Goal: Obtain resource: Download file/media

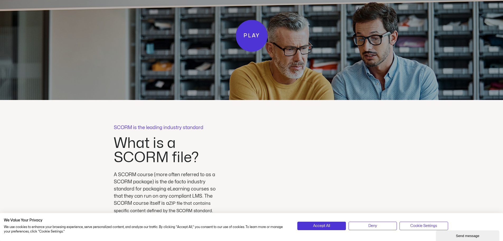
scroll to position [1136, 0]
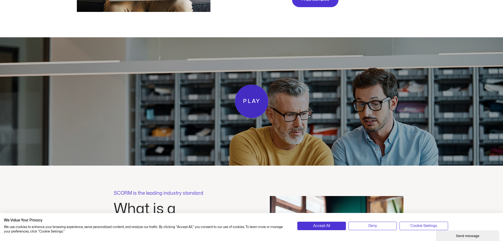
click at [263, 108] on link "Play" at bounding box center [251, 101] width 33 height 33
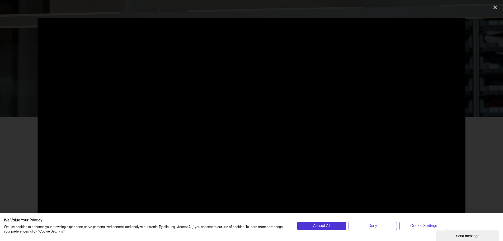
scroll to position [1189, 0]
click at [41, 210] on div "| We Value Your Privacy We use cookies to enhance your browsing experience, ser…" at bounding box center [251, 223] width 503 height 34
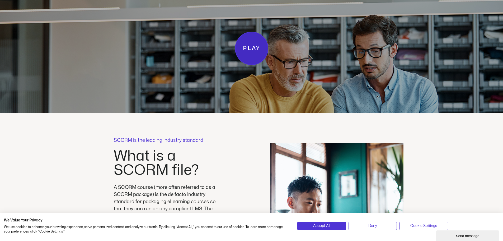
click at [252, 64] on link "Play" at bounding box center [251, 48] width 33 height 33
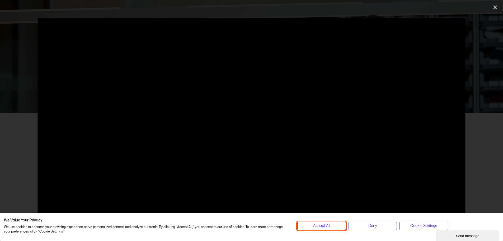
click at [341, 226] on button "Accept All" at bounding box center [321, 225] width 48 height 8
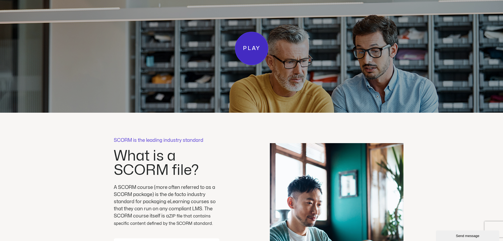
click at [249, 49] on span "Play" at bounding box center [251, 48] width 17 height 9
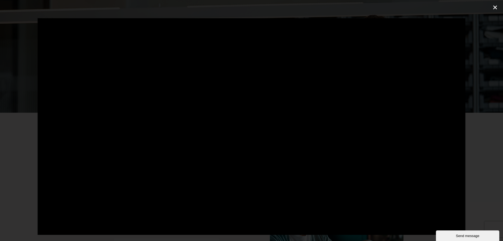
click at [495, 9] on icon "Close (Esc)" at bounding box center [495, 7] width 5 height 5
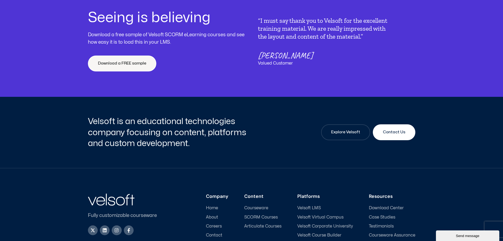
scroll to position [1955, 0]
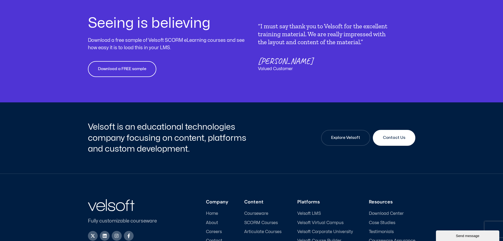
click at [137, 72] on span "Download a FREE sample" at bounding box center [122, 69] width 48 height 6
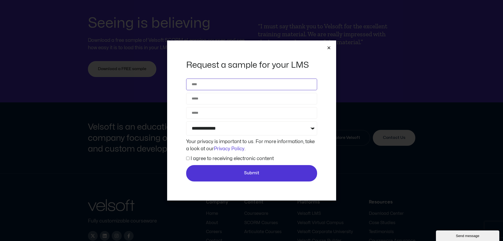
click at [214, 87] on input "Name" at bounding box center [251, 84] width 131 height 12
type input "**********"
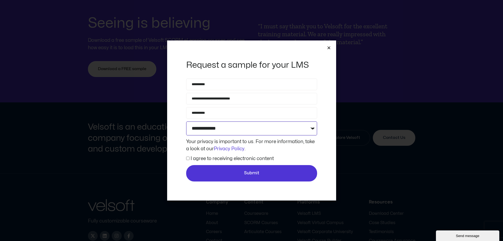
click at [220, 129] on select "**********" at bounding box center [251, 128] width 131 height 14
select select "**********"
click at [186, 121] on select "**********" at bounding box center [251, 128] width 131 height 14
click at [222, 147] on link "Privacy Policy" at bounding box center [229, 148] width 31 height 4
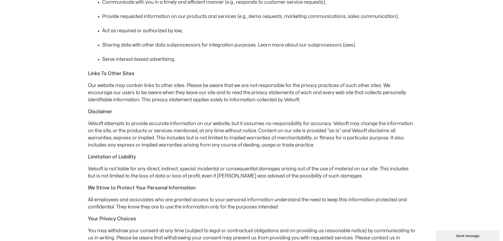
scroll to position [475, 0]
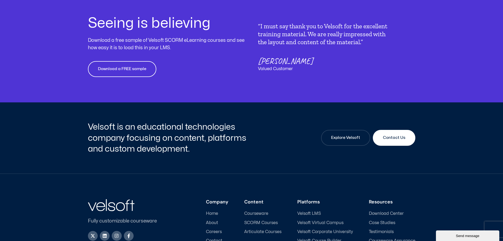
click at [148, 73] on link "Download a FREE sample" at bounding box center [122, 69] width 68 height 16
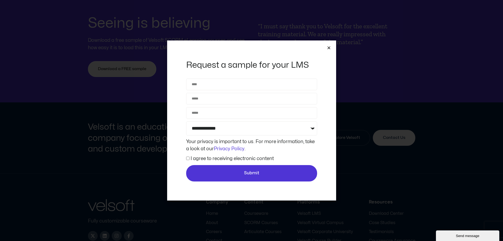
click at [210, 76] on div at bounding box center [251, 74] width 131 height 3
click at [214, 80] on input "Name" at bounding box center [251, 84] width 131 height 12
type input "**********"
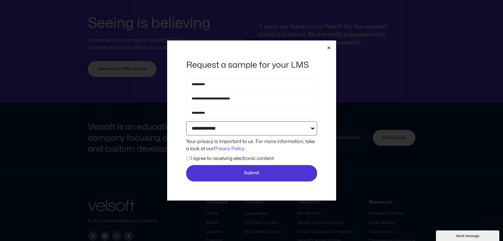
click at [235, 127] on select "**********" at bounding box center [251, 128] width 131 height 14
select select "**********"
click at [186, 121] on select "**********" at bounding box center [251, 128] width 131 height 14
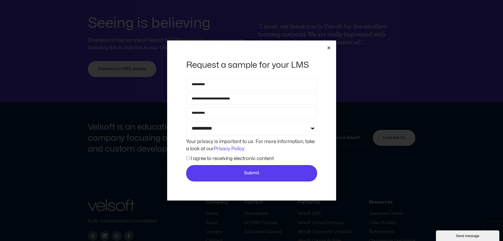
click at [202, 169] on button "Submit" at bounding box center [251, 173] width 131 height 16
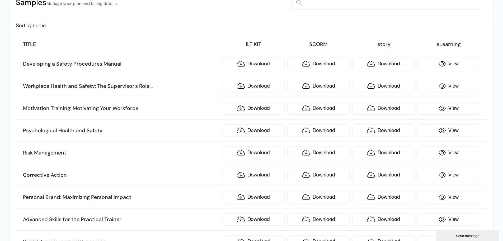
scroll to position [79, 0]
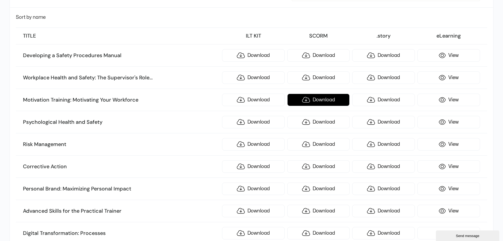
click at [314, 101] on link "Download" at bounding box center [318, 100] width 63 height 12
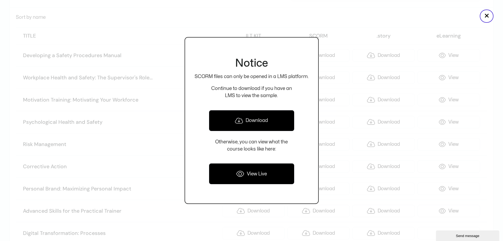
click at [271, 120] on link "Download" at bounding box center [252, 120] width 86 height 21
click at [337, 26] on div at bounding box center [251, 120] width 503 height 241
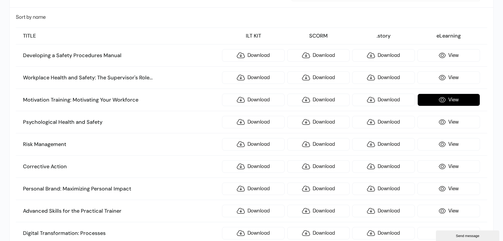
click at [449, 94] on link "View" at bounding box center [449, 100] width 63 height 12
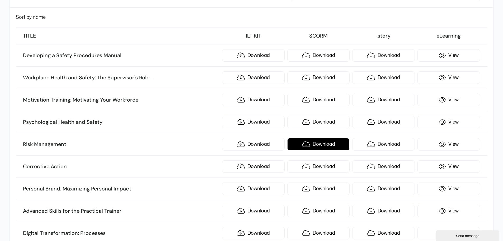
click at [331, 143] on link "Download" at bounding box center [318, 144] width 63 height 12
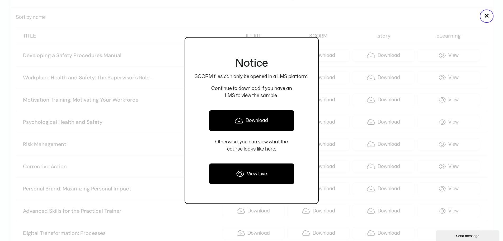
click at [265, 124] on link "Download" at bounding box center [252, 120] width 86 height 21
click at [458, 37] on div at bounding box center [251, 120] width 503 height 241
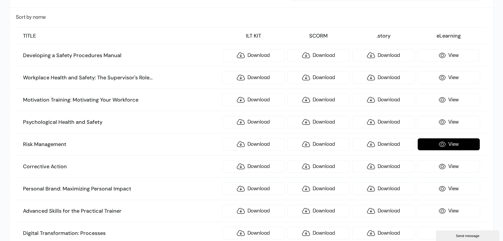
click at [439, 146] on link "View" at bounding box center [449, 144] width 63 height 12
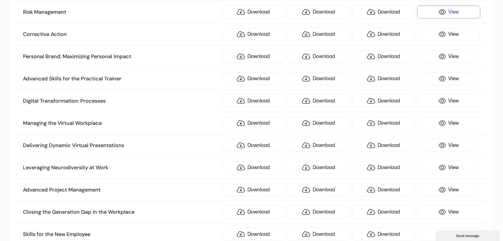
scroll to position [185, 0]
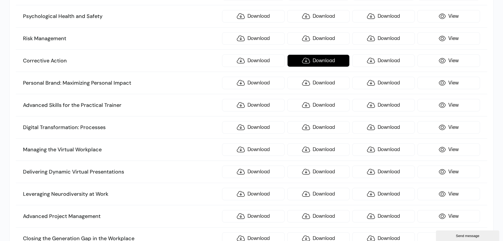
click at [327, 59] on link "Download" at bounding box center [318, 60] width 63 height 12
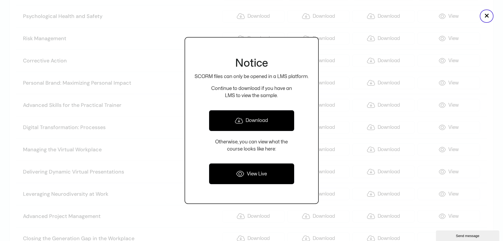
click at [262, 120] on link "Download" at bounding box center [252, 120] width 86 height 21
click at [331, 94] on div at bounding box center [251, 120] width 503 height 241
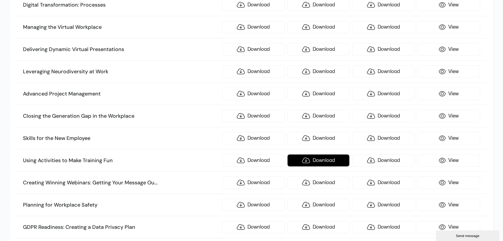
scroll to position [317, 0]
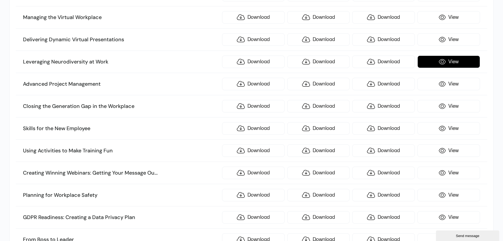
click at [442, 58] on link "View" at bounding box center [449, 61] width 63 height 12
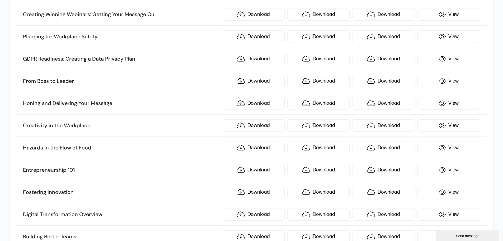
scroll to position [475, 0]
click at [450, 83] on link "View" at bounding box center [449, 80] width 63 height 12
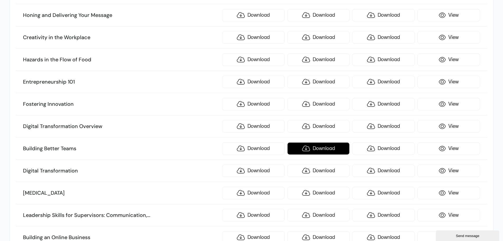
scroll to position [581, 0]
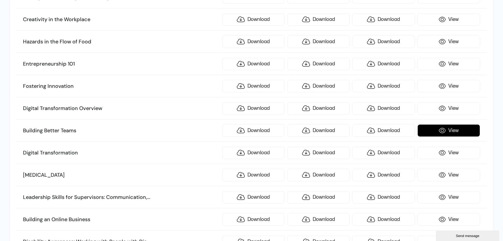
click at [448, 129] on link "View" at bounding box center [449, 130] width 63 height 12
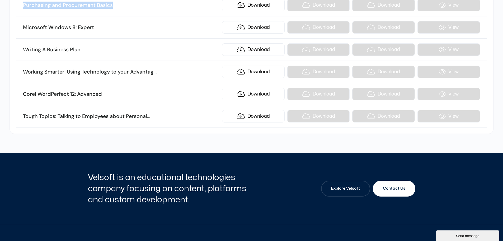
scroll to position [6302, 0]
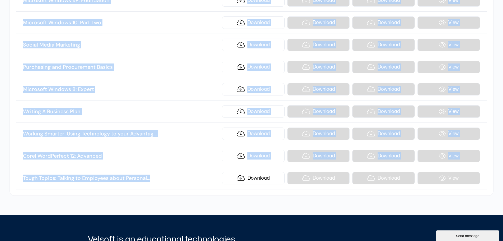
drag, startPoint x: 23, startPoint y: 134, endPoint x: 154, endPoint y: 175, distance: 137.3
copy ul "Developing a Safety Procedures Manual Download Download Download View Workplace…"
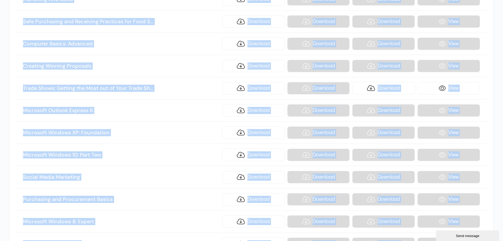
click at [195, 145] on li "Microsoft Windows 10: Part Two Download Download Download View" at bounding box center [251, 155] width 471 height 22
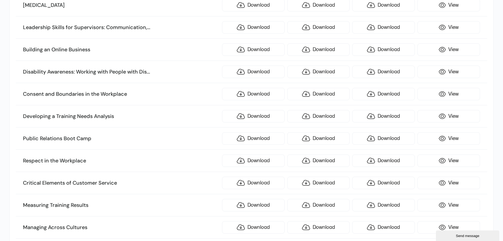
scroll to position [872, 0]
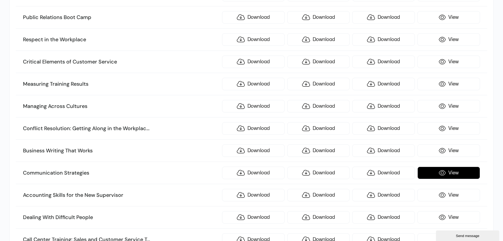
click at [438, 172] on link "View" at bounding box center [449, 172] width 63 height 12
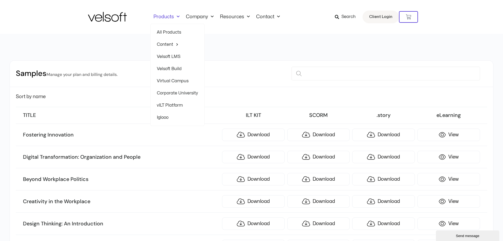
click at [179, 16] on span "Menu" at bounding box center [177, 16] width 6 height 9
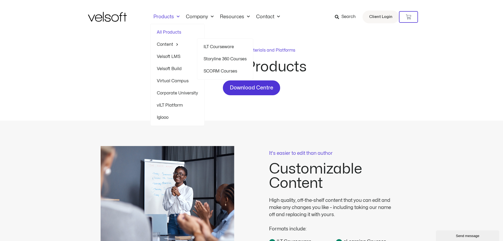
click at [215, 69] on link "SCORM Courses" at bounding box center [225, 71] width 43 height 12
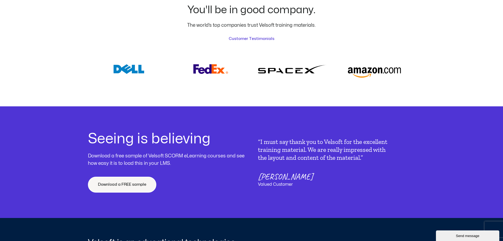
scroll to position [2030, 0]
